Goal: Information Seeking & Learning: Learn about a topic

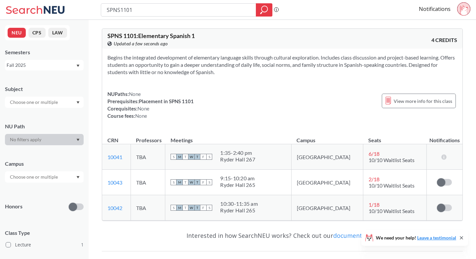
drag, startPoint x: 150, startPoint y: 8, endPoint x: 63, endPoint y: 6, distance: 86.9
click at [63, 6] on div "SPNS1101 Phrase search guarantees the exact search appears in the results. Ex. …" at bounding box center [238, 10] width 476 height 20
type input "sociology"
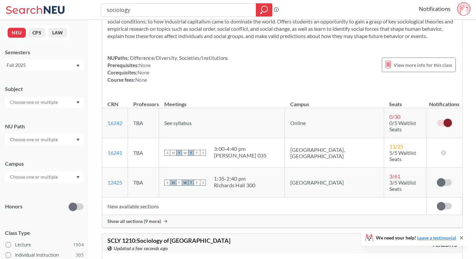
scroll to position [241, 0]
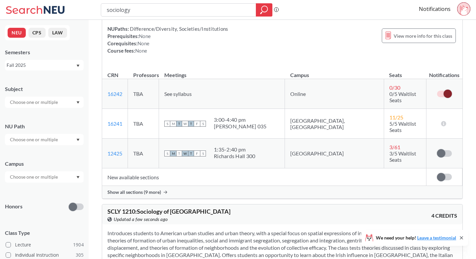
click at [151, 183] on div "SOCL 1101 : Introduction to Sociology View this course on Banner. Updated a few…" at bounding box center [282, 77] width 361 height 242
click at [153, 189] on span "Show all sections (9 more)" at bounding box center [134, 192] width 54 height 6
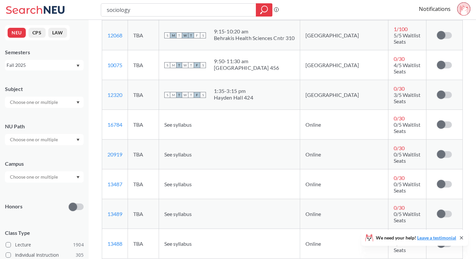
scroll to position [418, 0]
click at [34, 135] on div at bounding box center [44, 139] width 79 height 11
click at [47, 164] on span "Difference/Diversity" at bounding box center [31, 161] width 44 height 7
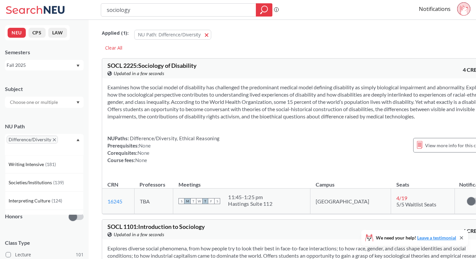
click at [44, 119] on div "NU Path Difference/Diversity Writing Intensive ( 181 ) Societies/Institutions (…" at bounding box center [44, 135] width 79 height 39
click at [38, 186] on input "text" at bounding box center [35, 187] width 56 height 8
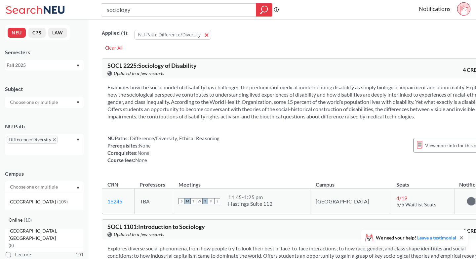
click at [42, 219] on div "Online ( 10 )" at bounding box center [46, 219] width 75 height 7
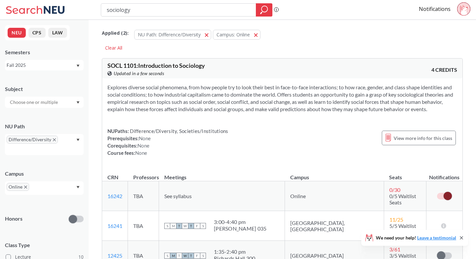
drag, startPoint x: 152, startPoint y: 8, endPoint x: 22, endPoint y: 14, distance: 130.0
click at [25, 13] on div "sociology Phrase search guarantees the exact search appears in the results. Ex.…" at bounding box center [238, 10] width 476 height 20
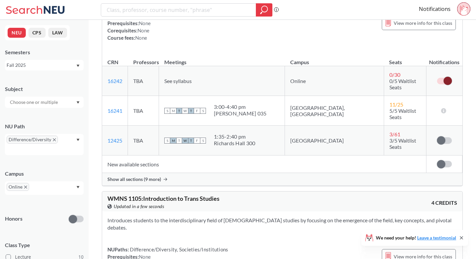
scroll to position [334, 0]
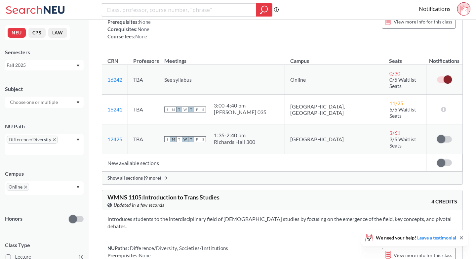
click at [148, 171] on div "Show all sections (9 more)" at bounding box center [282, 177] width 360 height 13
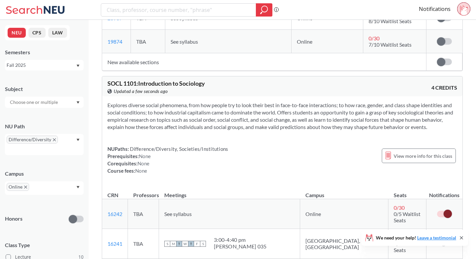
scroll to position [0, 0]
